Goal: Check status: Check status

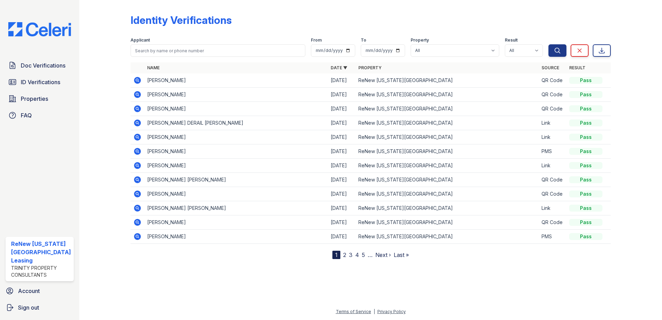
click at [109, 33] on div at bounding box center [110, 131] width 40 height 256
click at [41, 99] on span "Properties" at bounding box center [34, 99] width 27 height 8
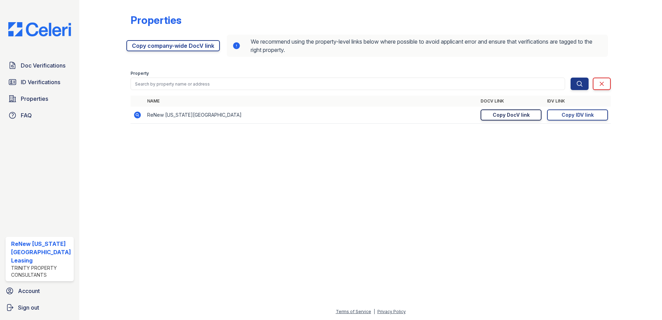
click at [507, 115] on div "Copy DocV link" at bounding box center [511, 115] width 37 height 7
click at [29, 64] on span "Doc Verifications" at bounding box center [43, 65] width 45 height 8
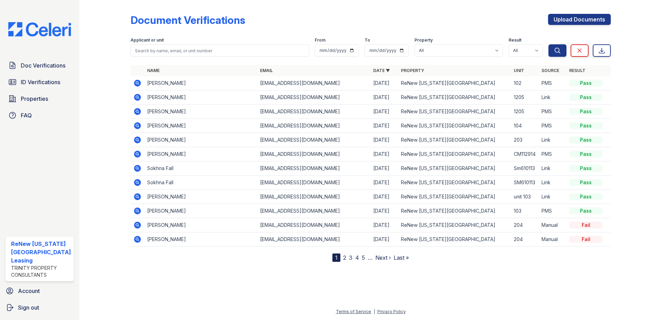
click at [134, 81] on icon at bounding box center [137, 83] width 7 height 7
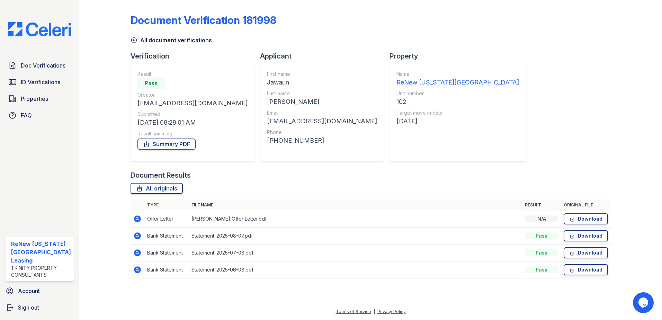
click at [135, 235] on icon at bounding box center [137, 236] width 8 height 8
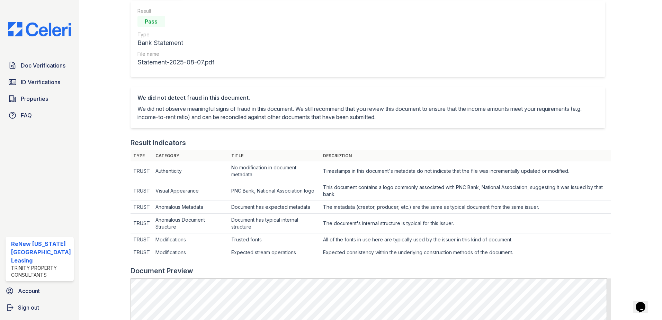
scroll to position [208, 0]
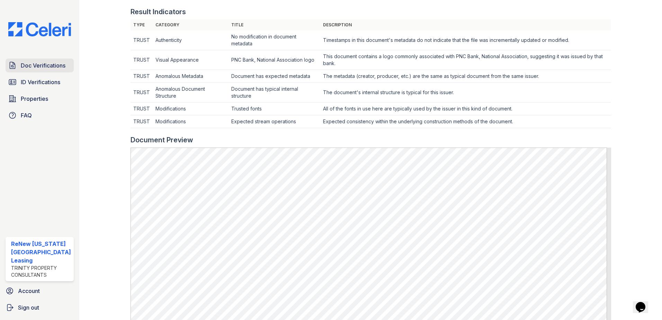
click at [42, 63] on span "Doc Verifications" at bounding box center [43, 65] width 45 height 8
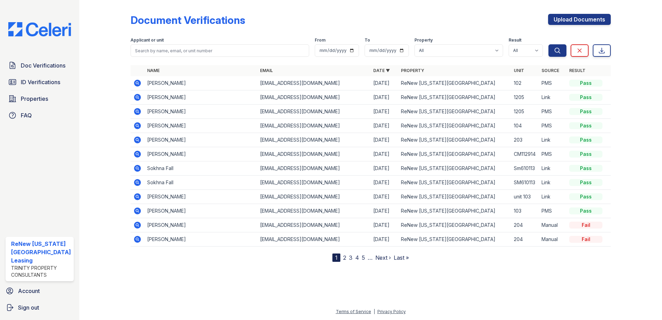
click at [136, 82] on icon at bounding box center [137, 83] width 2 height 2
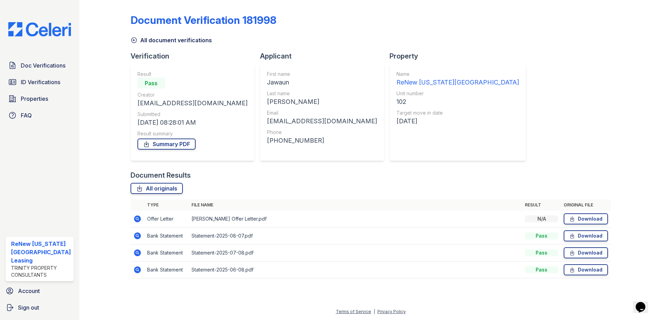
click at [138, 218] on icon at bounding box center [137, 218] width 7 height 7
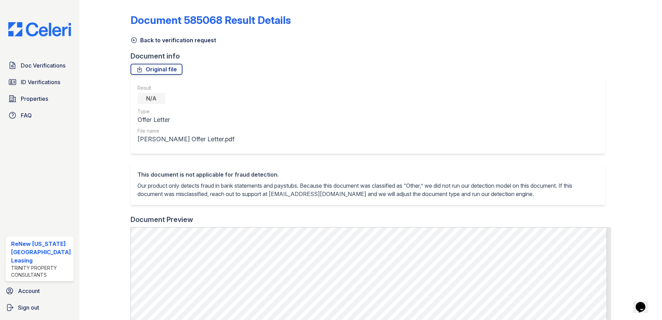
click at [632, 229] on div at bounding box center [631, 275] width 40 height 544
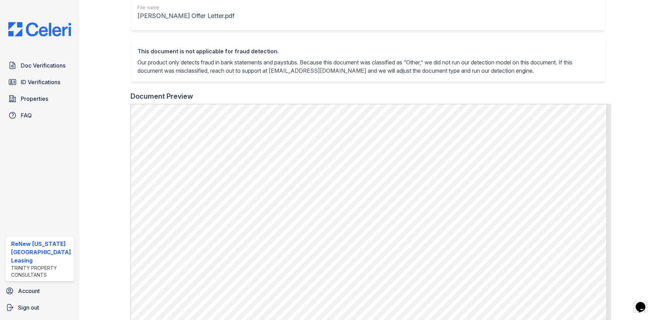
scroll to position [139, 0]
